Goal: Communication & Community: Answer question/provide support

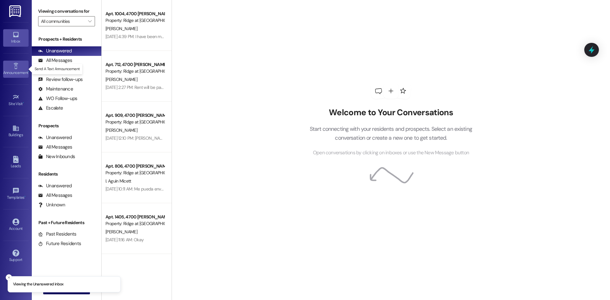
click at [18, 71] on div "Announcement •" at bounding box center [16, 73] width 32 height 6
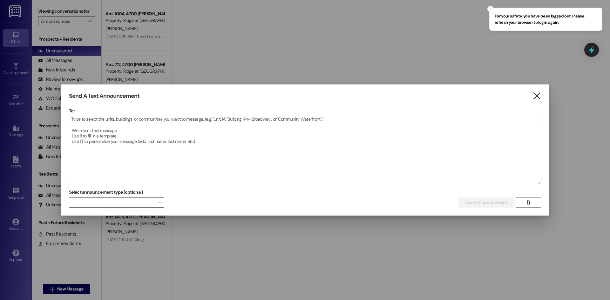
click at [538, 96] on icon "" at bounding box center [536, 96] width 9 height 7
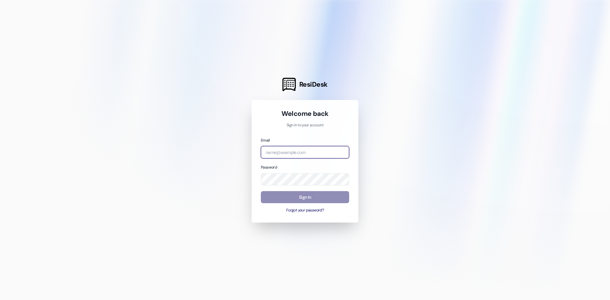
type input "Marybell.hinojosa@westlandreg.com"
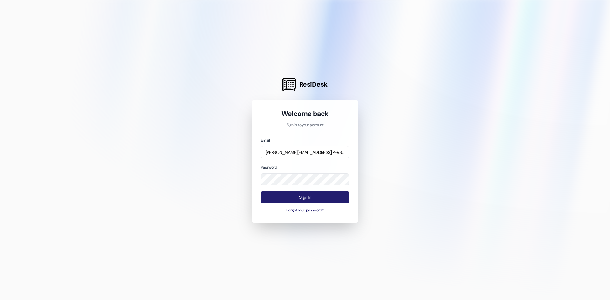
click at [291, 197] on button "Sign In" at bounding box center [305, 197] width 88 height 12
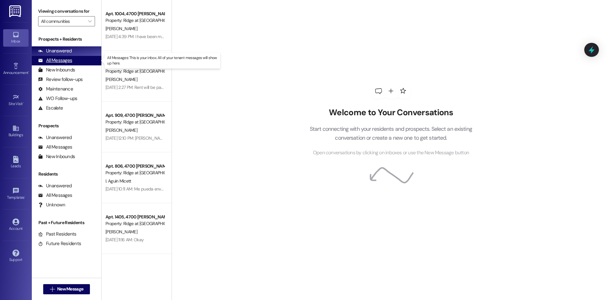
click at [75, 60] on div "All Messages (undefined)" at bounding box center [67, 61] width 70 height 10
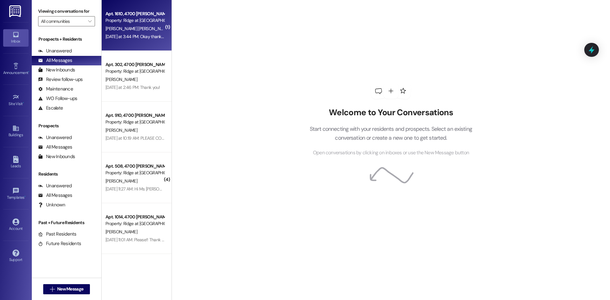
click at [143, 21] on div "Property: Ridge at [GEOGRAPHIC_DATA] (4506)" at bounding box center [134, 20] width 59 height 7
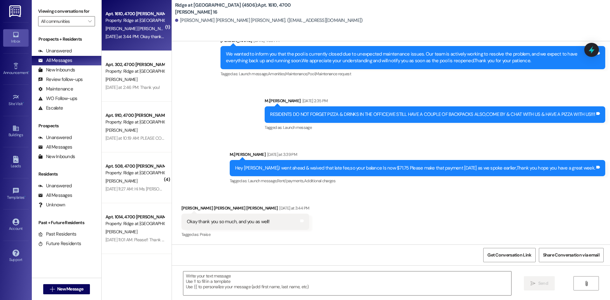
scroll to position [1701, 0]
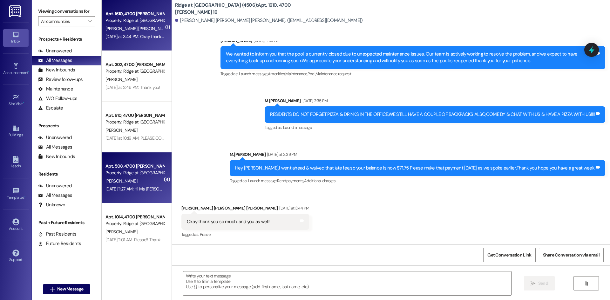
click at [155, 180] on div "G. Martinez" at bounding box center [135, 181] width 60 height 8
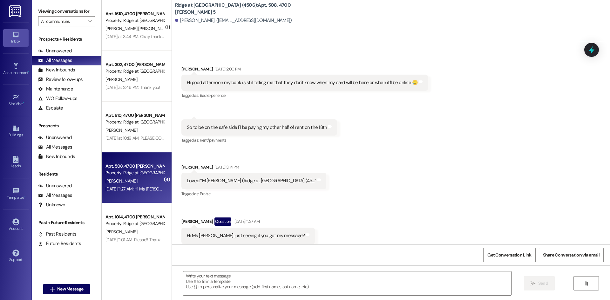
scroll to position [7330, 0]
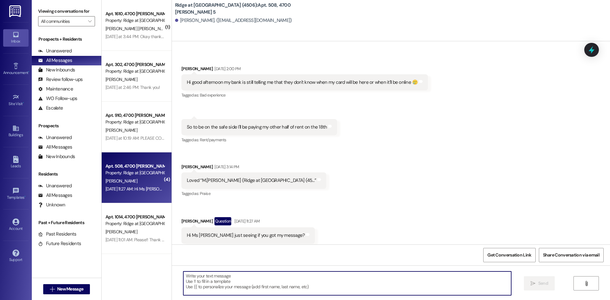
click at [204, 283] on textarea at bounding box center [347, 283] width 328 height 24
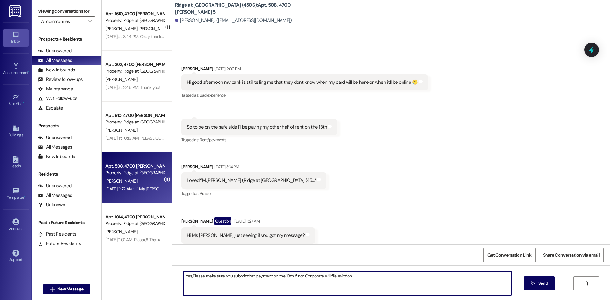
type textarea "Yes,Please make sure you submit that payment on the 18th If not Corporate will …"
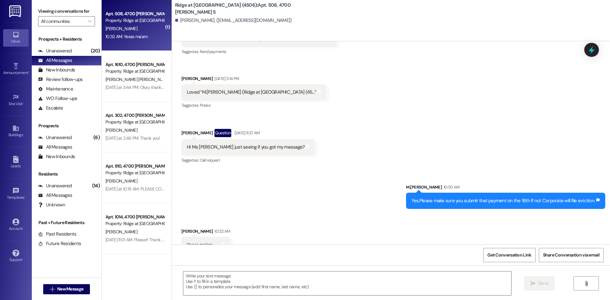
scroll to position [7419, 0]
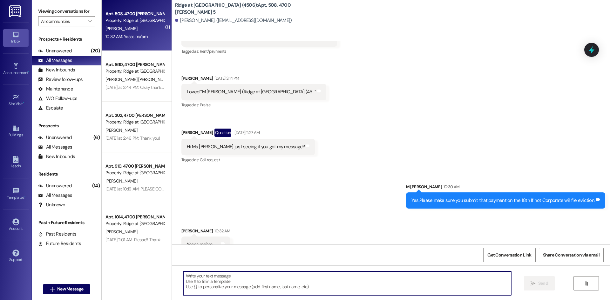
click at [222, 278] on textarea at bounding box center [347, 283] width 328 height 24
type textarea "Thank you for understanding."
click at [546, 284] on span "Send" at bounding box center [543, 283] width 10 height 7
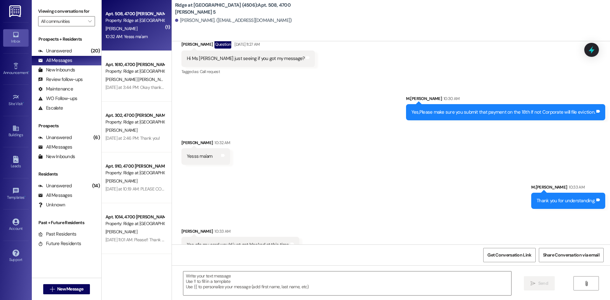
scroll to position [7507, 0]
